Goal: Transaction & Acquisition: Purchase product/service

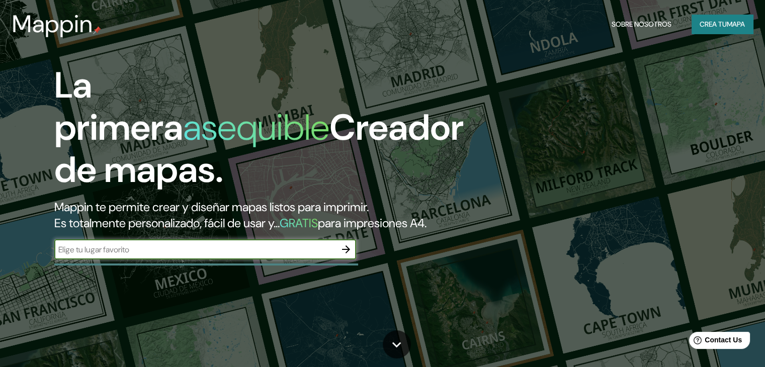
click at [244, 256] on input "text" at bounding box center [195, 250] width 282 height 12
type input "s"
type input "[GEOGRAPHIC_DATA]"
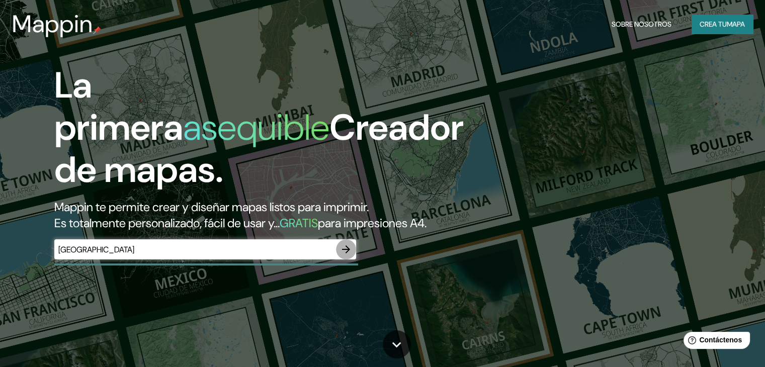
click at [346, 256] on icon "button" at bounding box center [346, 250] width 12 height 12
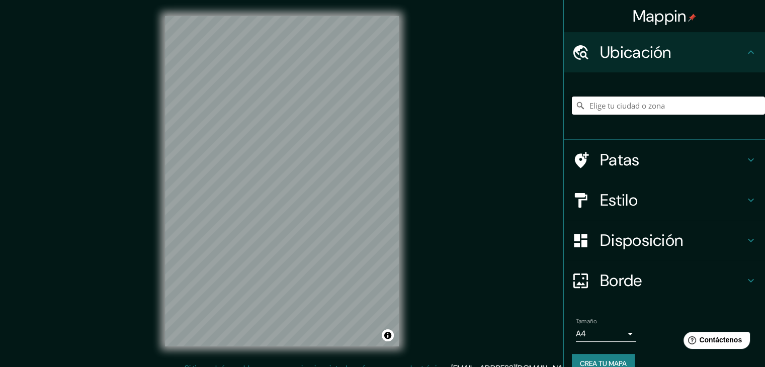
click at [614, 105] on input "Elige tu ciudad o zona" at bounding box center [668, 106] width 193 height 18
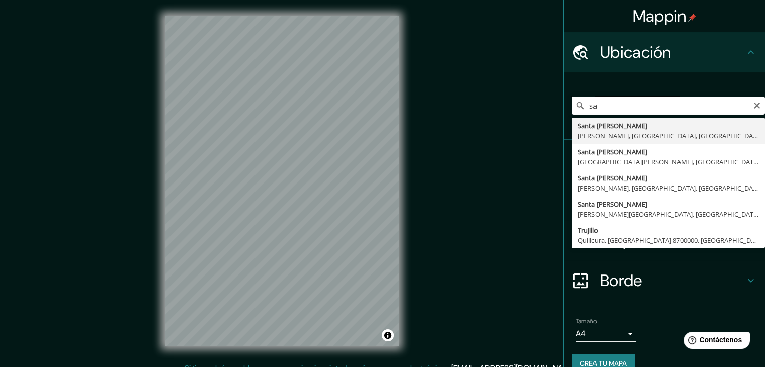
type input "s"
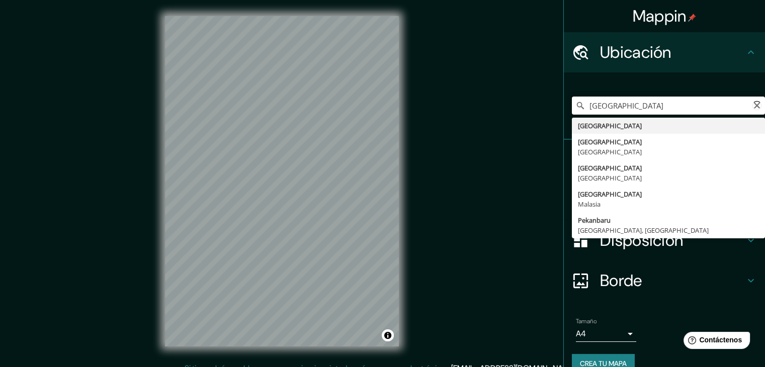
type input "[GEOGRAPHIC_DATA]"
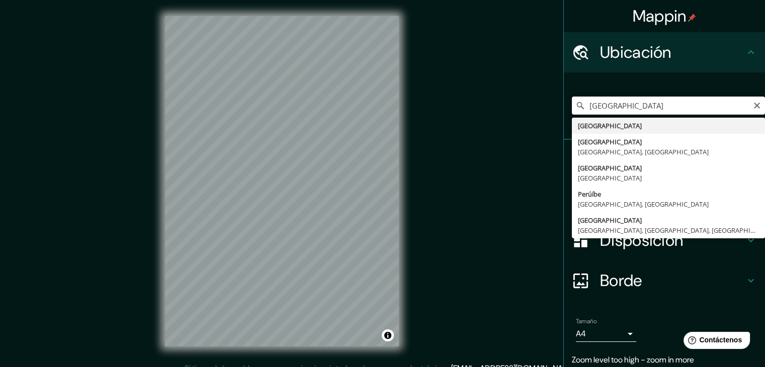
drag, startPoint x: 614, startPoint y: 105, endPoint x: 567, endPoint y: 105, distance: 47.8
click at [572, 105] on input "[GEOGRAPHIC_DATA]" at bounding box center [668, 106] width 193 height 18
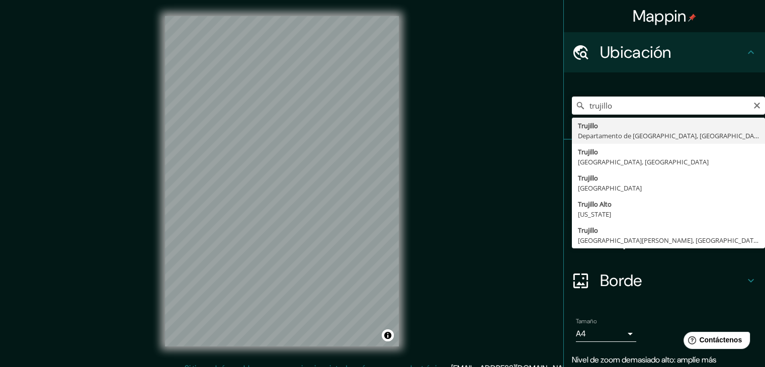
type input "[GEOGRAPHIC_DATA], [GEOGRAPHIC_DATA], [GEOGRAPHIC_DATA]"
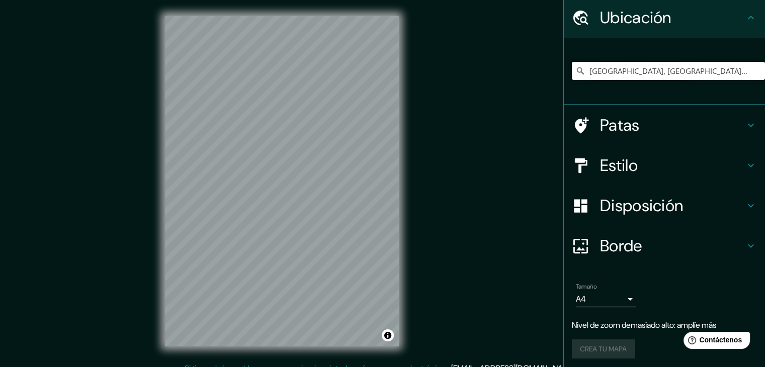
scroll to position [18, 0]
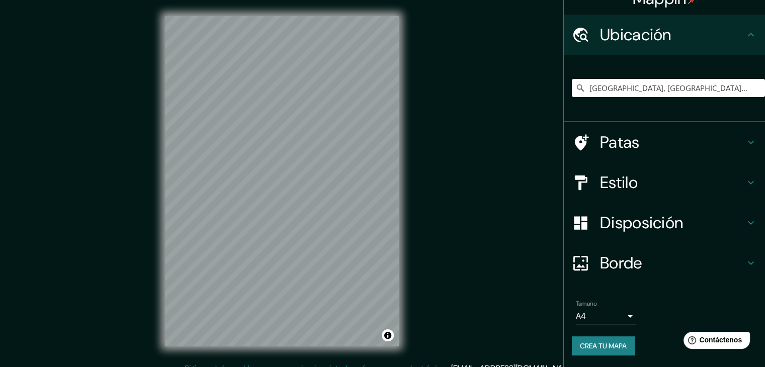
click at [644, 188] on h4 "Estilo" at bounding box center [672, 183] width 145 height 20
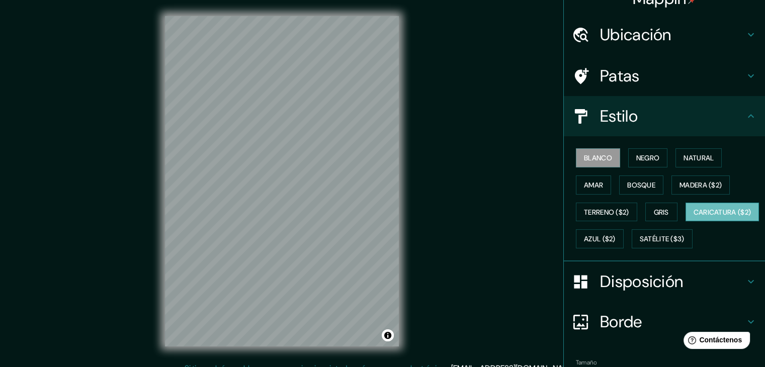
click at [694, 217] on font "Caricatura ($2)" at bounding box center [723, 212] width 58 height 9
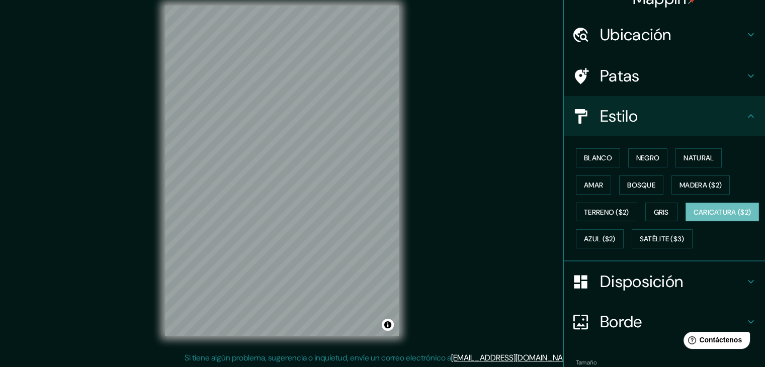
scroll to position [12, 0]
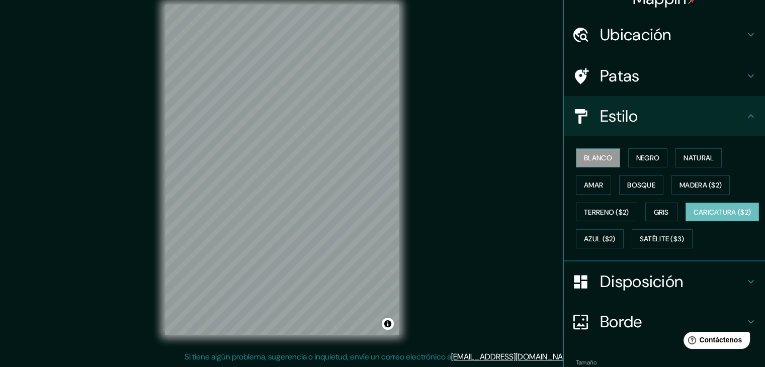
click at [592, 159] on font "Blanco" at bounding box center [598, 157] width 28 height 9
click at [637, 156] on font "Negro" at bounding box center [649, 157] width 24 height 9
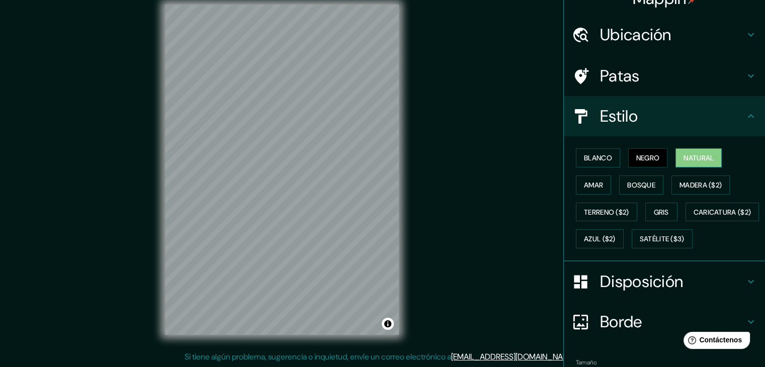
click at [694, 159] on font "Natural" at bounding box center [699, 157] width 30 height 9
click at [649, 183] on font "Bosque" at bounding box center [642, 185] width 28 height 9
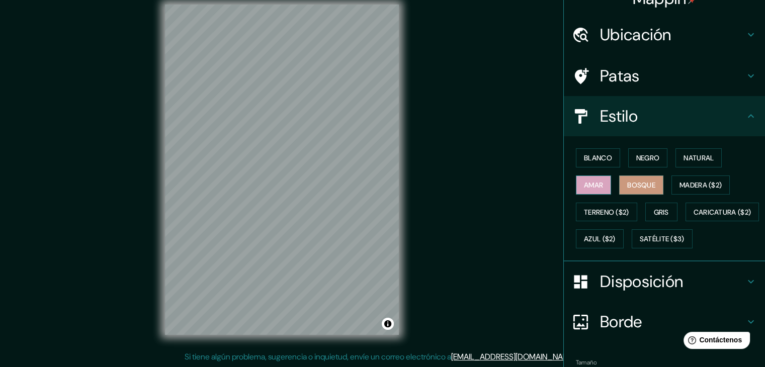
click at [594, 184] on font "Amar" at bounding box center [593, 185] width 19 height 9
drag, startPoint x: 597, startPoint y: 200, endPoint x: 602, endPoint y: 211, distance: 11.9
click at [600, 204] on div "Blanco Negro Natural [PERSON_NAME] ($2) Terreno ($2) Gris Caricatura ($2) Azul …" at bounding box center [668, 198] width 193 height 108
click at [602, 211] on font "Terreno ($2)" at bounding box center [606, 212] width 45 height 9
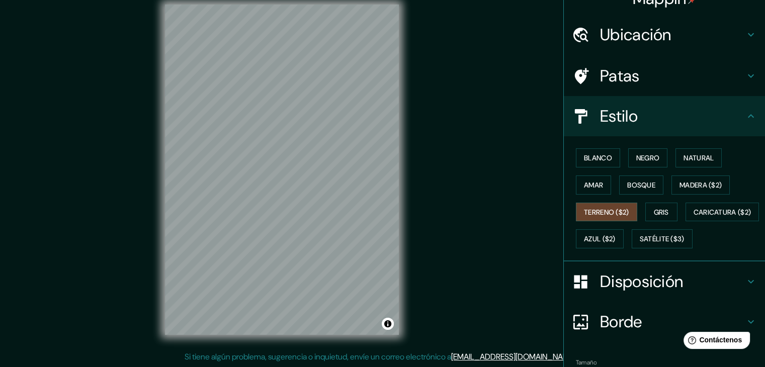
click at [675, 214] on div "Blanco Negro Natural [PERSON_NAME] ($2) Terreno ($2) Gris Caricatura ($2) Azul …" at bounding box center [668, 198] width 193 height 108
click at [660, 208] on font "Gris" at bounding box center [661, 212] width 15 height 9
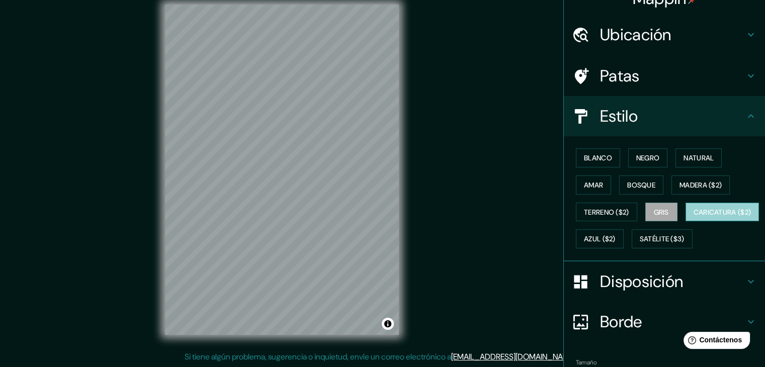
click at [694, 217] on font "Caricatura ($2)" at bounding box center [723, 212] width 58 height 9
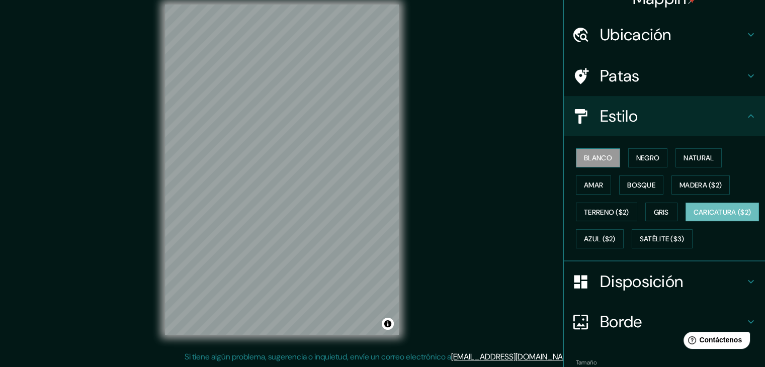
click at [584, 151] on font "Blanco" at bounding box center [598, 157] width 28 height 13
click at [637, 159] on font "Negro" at bounding box center [649, 157] width 24 height 9
click at [606, 157] on button "Blanco" at bounding box center [598, 157] width 44 height 19
click at [640, 156] on font "Negro" at bounding box center [649, 157] width 24 height 9
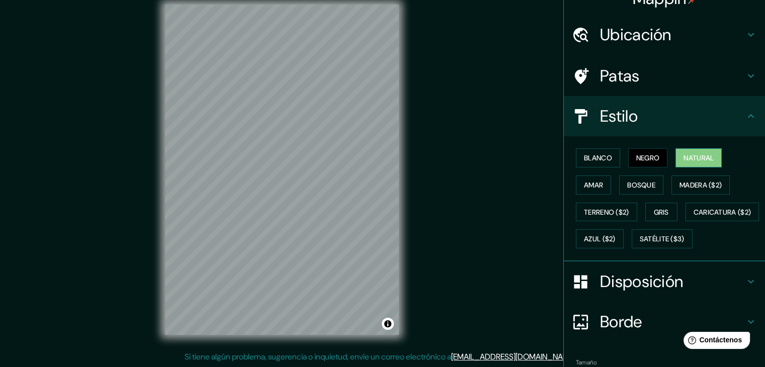
click at [676, 151] on button "Natural" at bounding box center [699, 157] width 46 height 19
click at [600, 180] on button "Amar" at bounding box center [593, 185] width 35 height 19
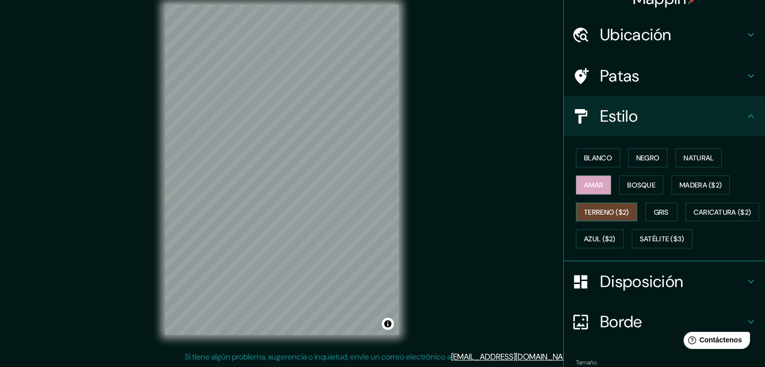
click at [610, 210] on font "Terreno ($2)" at bounding box center [606, 212] width 45 height 9
click at [694, 217] on font "Caricatura ($2)" at bounding box center [723, 212] width 58 height 9
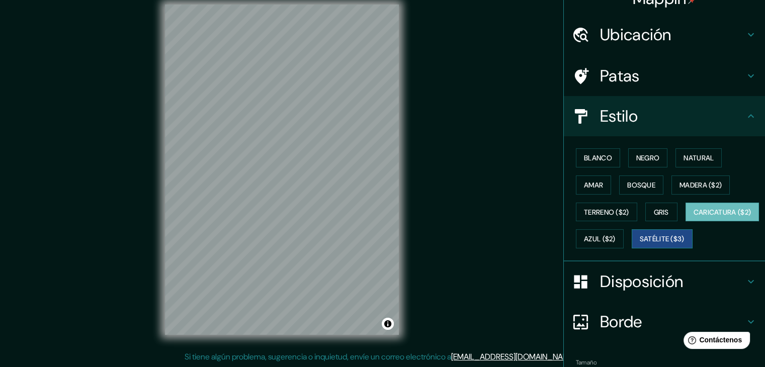
click at [640, 244] on font "Satélite ($3)" at bounding box center [662, 239] width 45 height 9
click at [616, 243] on font "Azul ($2)" at bounding box center [600, 238] width 32 height 13
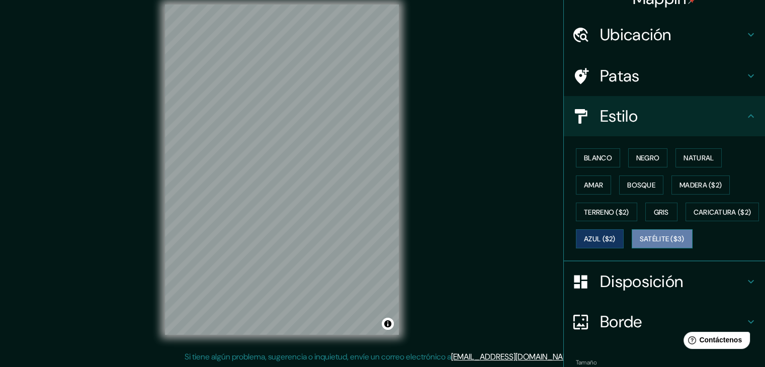
click at [640, 244] on font "Satélite ($3)" at bounding box center [662, 239] width 45 height 9
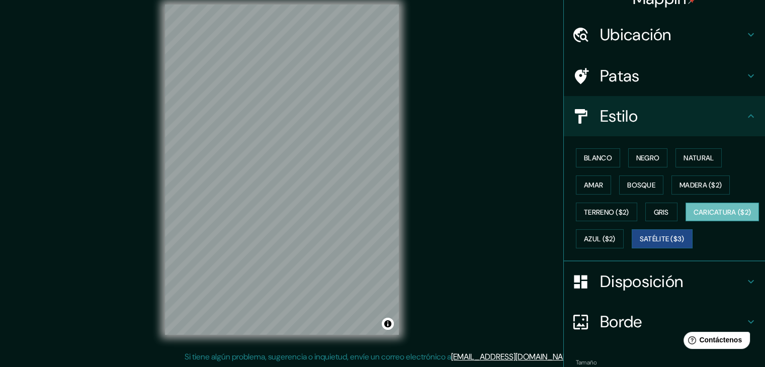
click at [694, 219] on font "Caricatura ($2)" at bounding box center [723, 212] width 58 height 13
click at [616, 235] on font "Azul ($2)" at bounding box center [600, 239] width 32 height 9
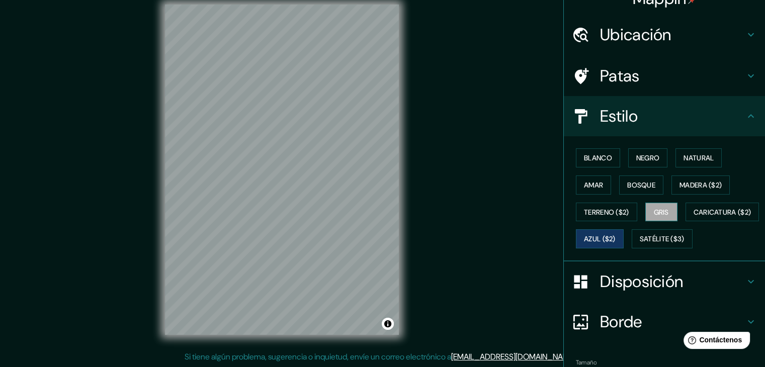
click at [664, 216] on button "Gris" at bounding box center [662, 212] width 32 height 19
